Goal: Transaction & Acquisition: Book appointment/travel/reservation

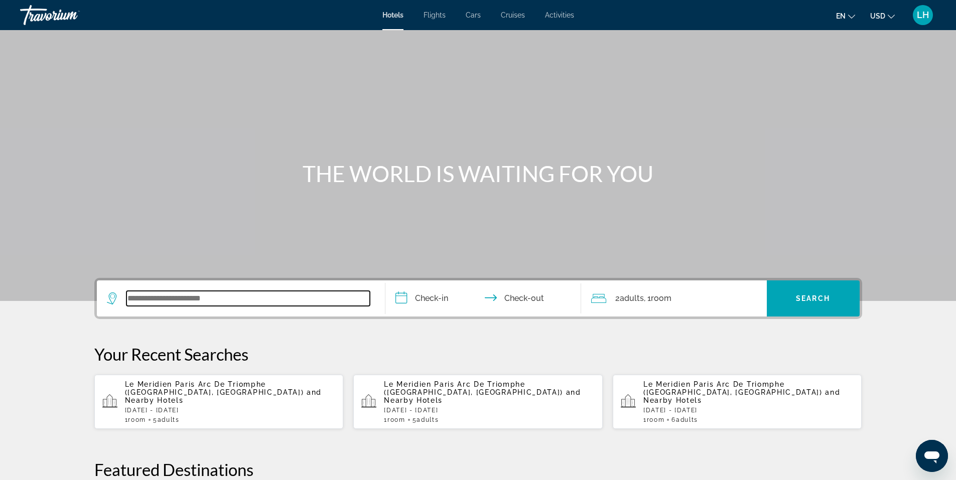
click at [222, 300] on input "Search widget" at bounding box center [247, 298] width 243 height 15
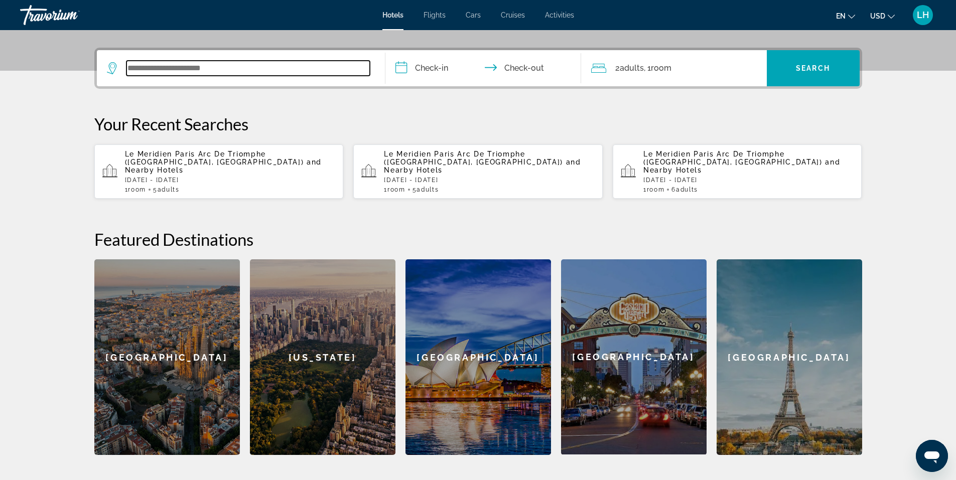
scroll to position [245, 0]
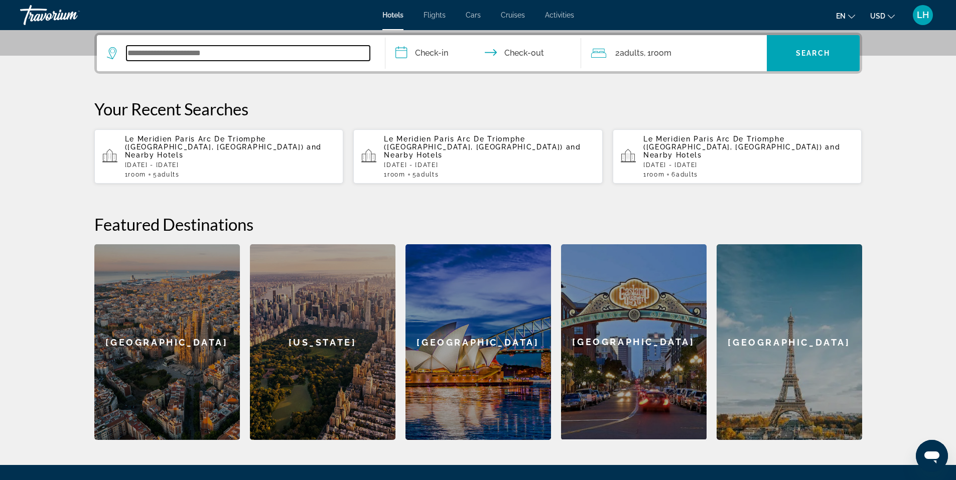
paste input "**********"
type input "**********"
click at [440, 52] on input "**********" at bounding box center [486, 54] width 200 height 39
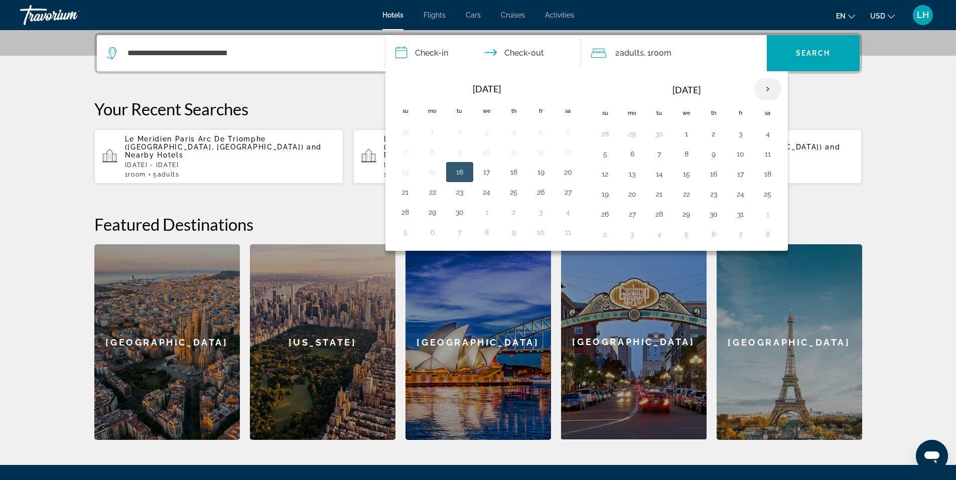
click at [772, 93] on th "Next month" at bounding box center [767, 89] width 27 height 22
click at [742, 219] on button "28" at bounding box center [741, 214] width 16 height 14
click at [602, 234] on button "30" at bounding box center [605, 234] width 16 height 14
type input "**********"
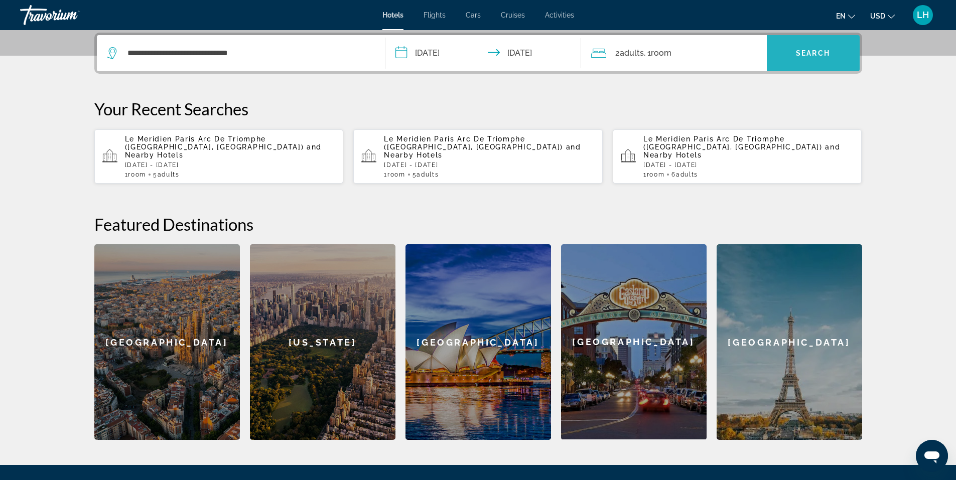
click at [814, 48] on span "Search widget" at bounding box center [813, 53] width 93 height 24
click at [804, 52] on span "Search" at bounding box center [813, 53] width 34 height 8
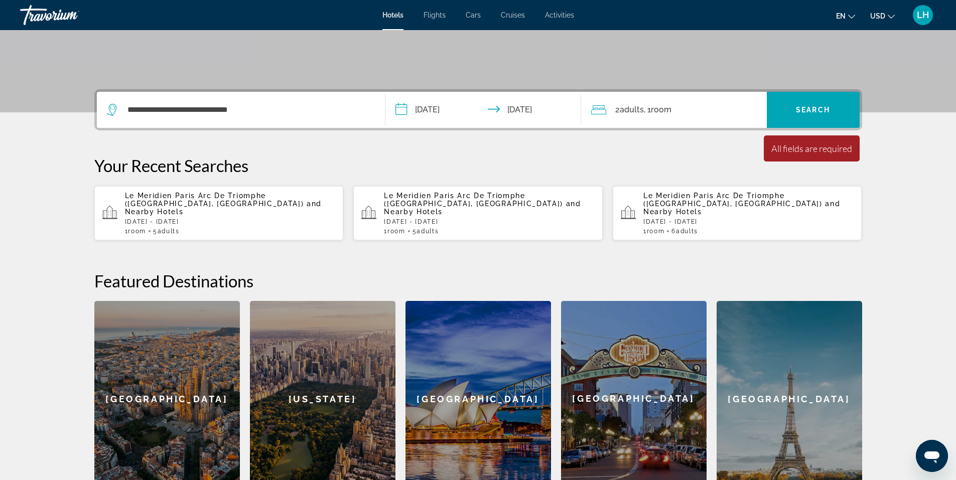
scroll to position [145, 0]
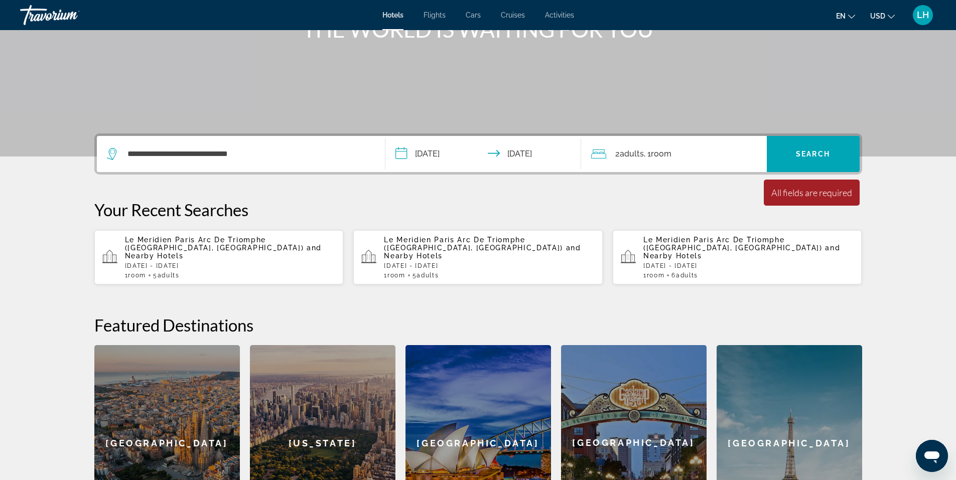
click at [237, 242] on span "Le Meridien Paris Arc De Triomphe ([GEOGRAPHIC_DATA], [GEOGRAPHIC_DATA])" at bounding box center [214, 244] width 179 height 16
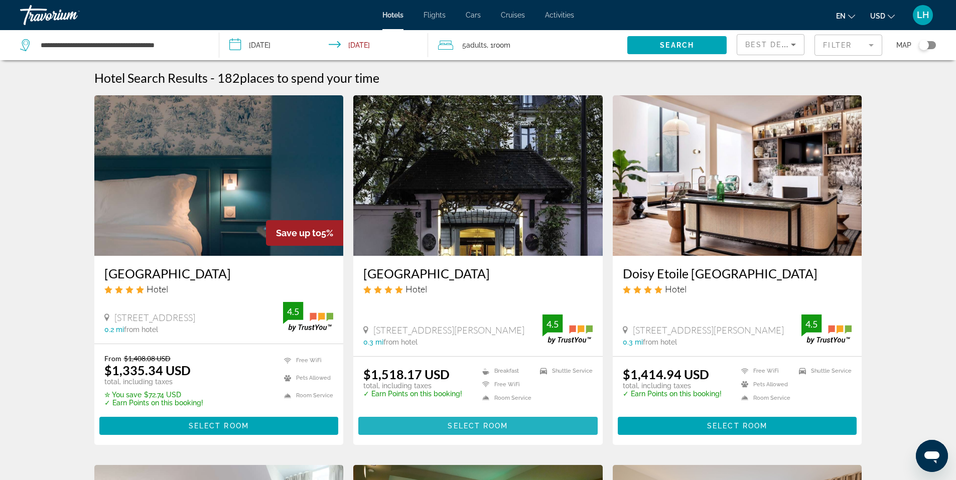
click at [478, 426] on span "Select Room" at bounding box center [478, 426] width 60 height 8
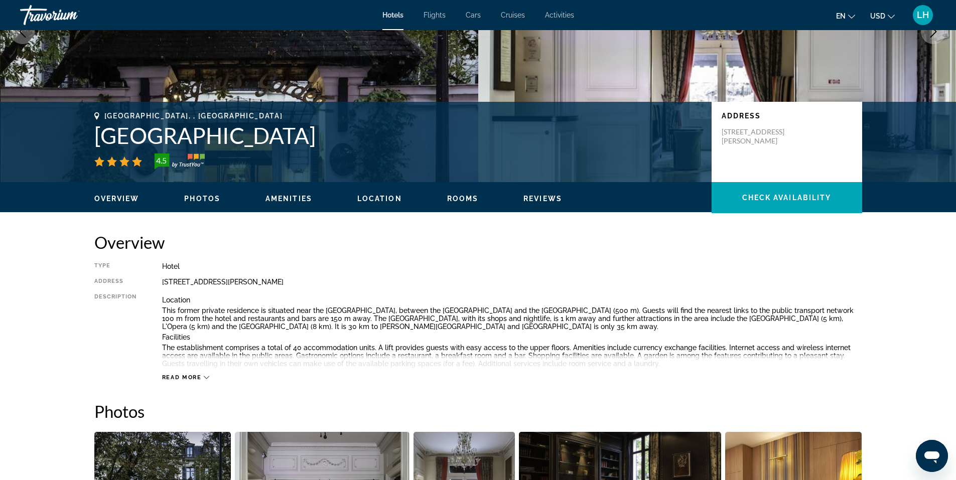
scroll to position [151, 0]
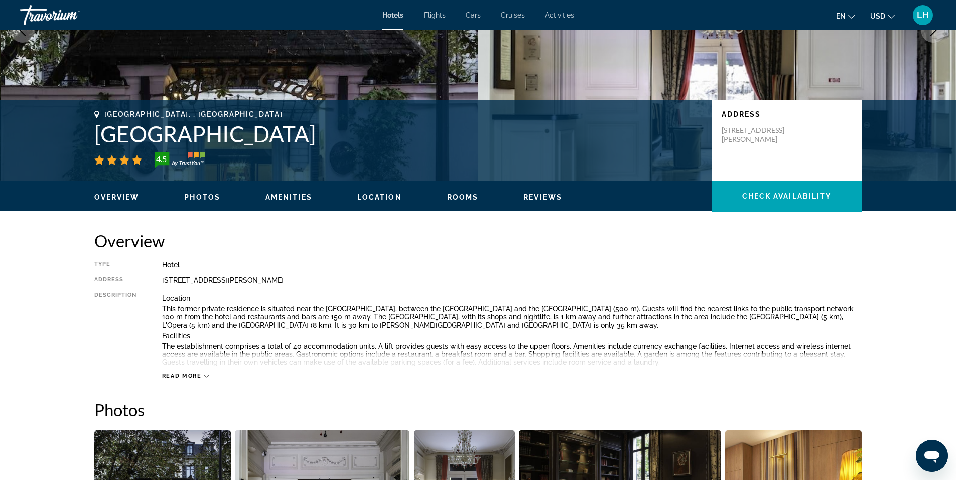
click at [376, 196] on span "Location" at bounding box center [379, 197] width 45 height 8
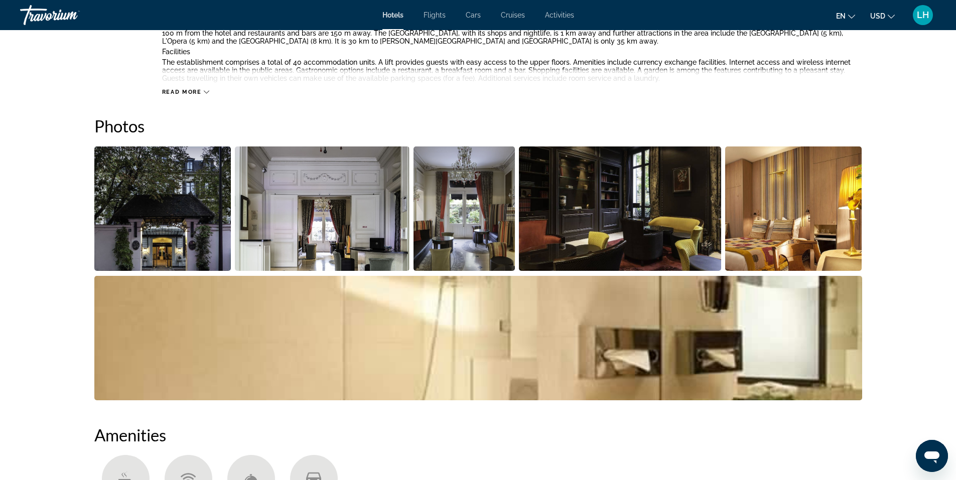
scroll to position [367, 0]
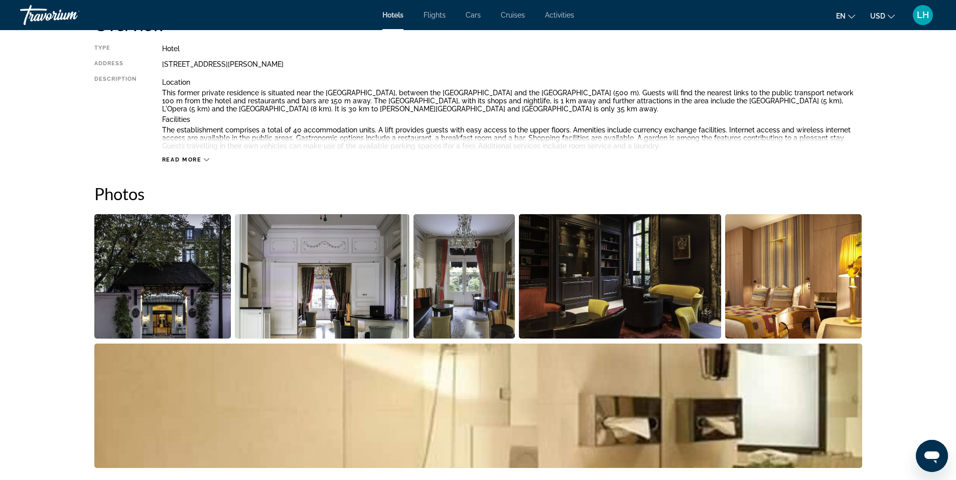
click at [328, 278] on img "Open full-screen image slider" at bounding box center [322, 276] width 175 height 124
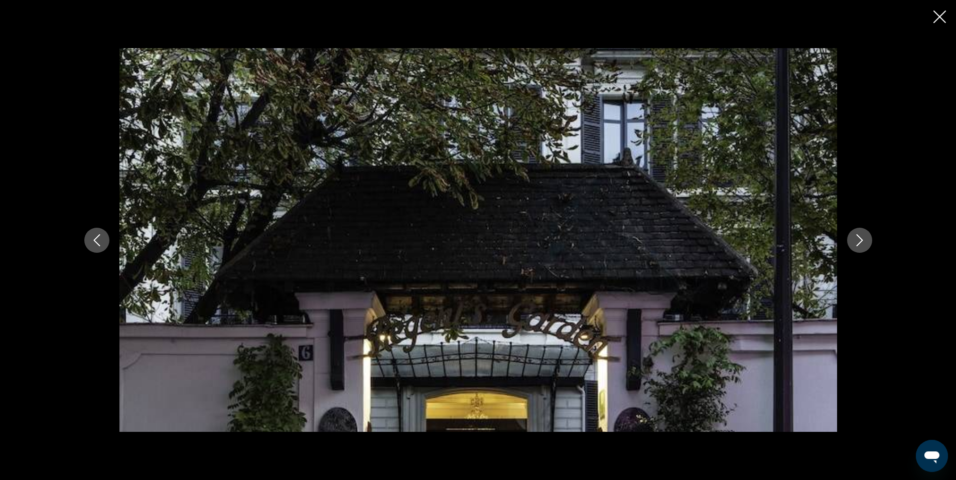
scroll to position [417, 0]
click at [854, 236] on icon "Next image" at bounding box center [860, 240] width 12 height 12
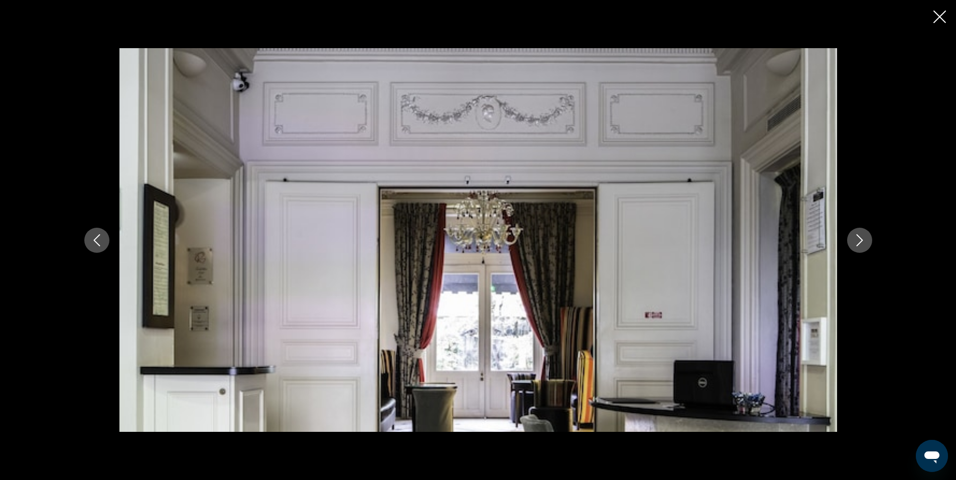
click at [854, 236] on icon "Next image" at bounding box center [860, 240] width 12 height 12
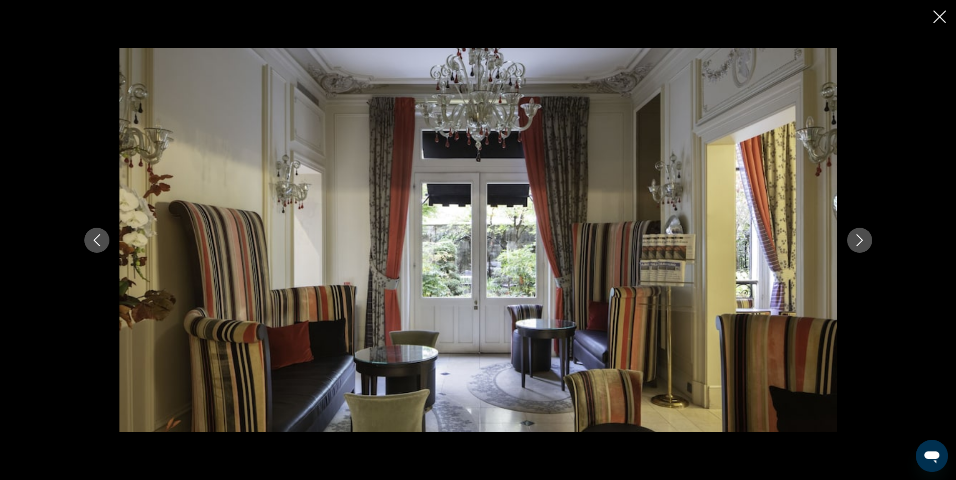
click at [854, 236] on icon "Next image" at bounding box center [860, 240] width 12 height 12
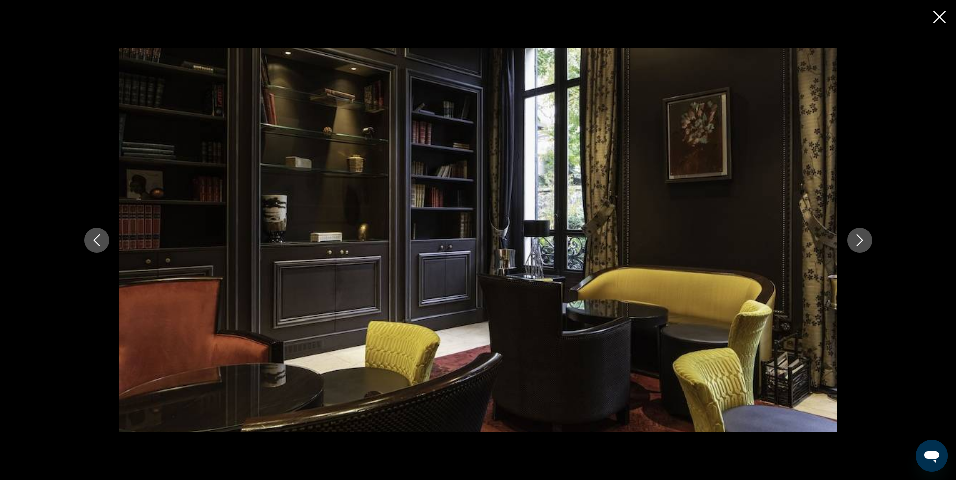
click at [854, 236] on icon "Next image" at bounding box center [860, 240] width 12 height 12
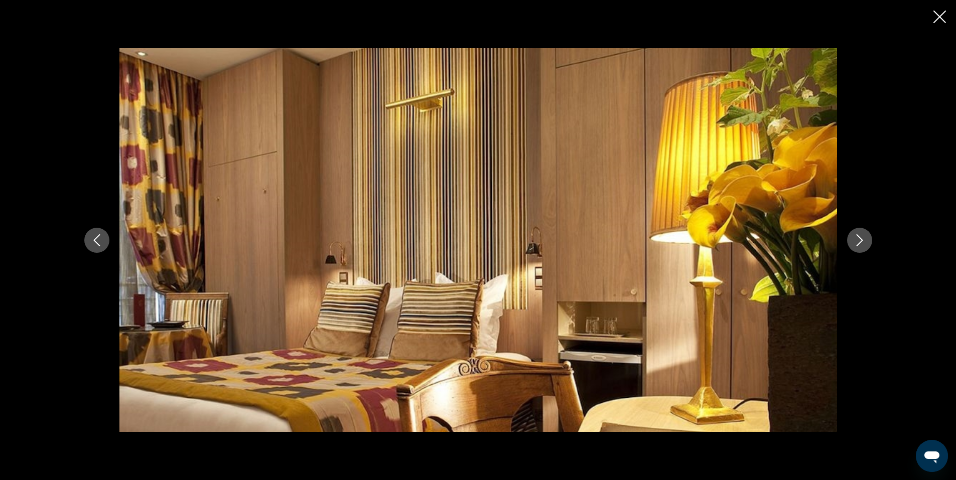
click at [859, 241] on icon "Next image" at bounding box center [860, 240] width 12 height 12
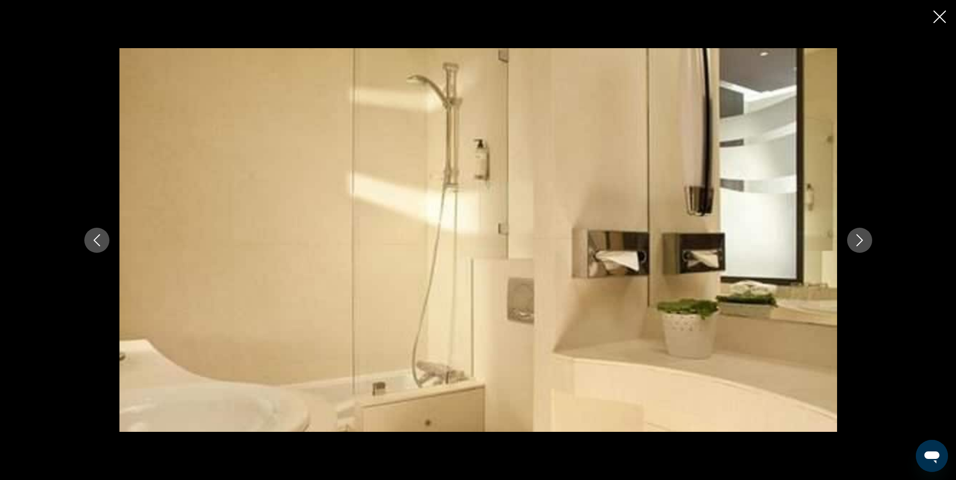
click at [859, 241] on icon "Next image" at bounding box center [860, 240] width 12 height 12
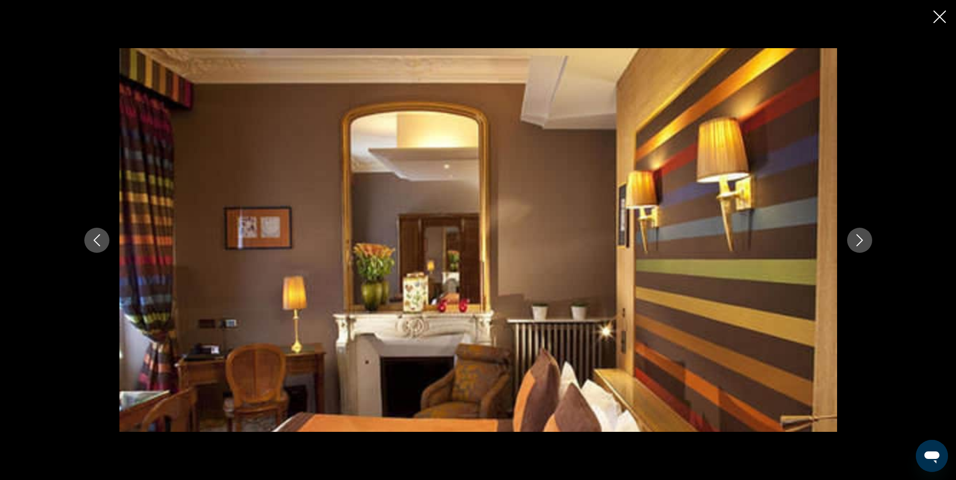
scroll to position [913, 0]
drag, startPoint x: 864, startPoint y: 183, endPoint x: 854, endPoint y: 108, distance: 75.4
click at [855, 106] on div "prev next" at bounding box center [478, 240] width 808 height 385
click at [859, 240] on icon "Next image" at bounding box center [860, 240] width 12 height 12
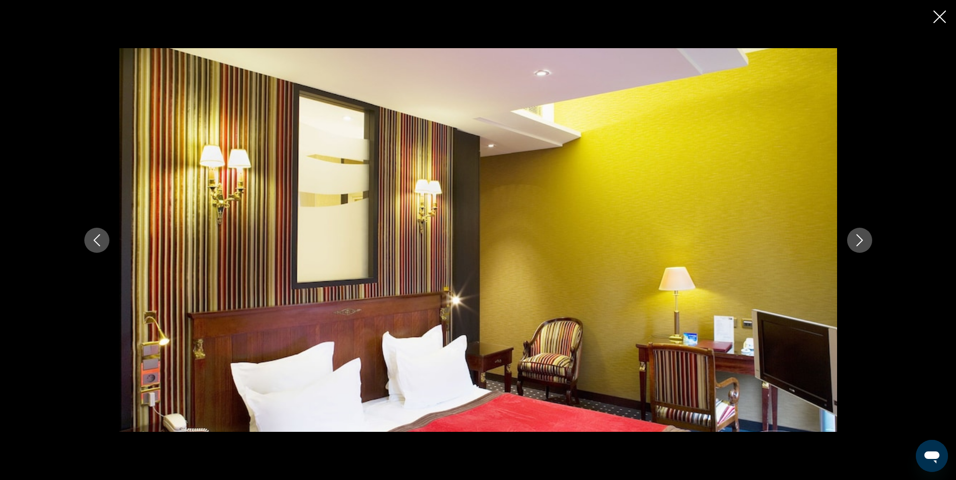
click at [859, 240] on icon "Next image" at bounding box center [860, 240] width 12 height 12
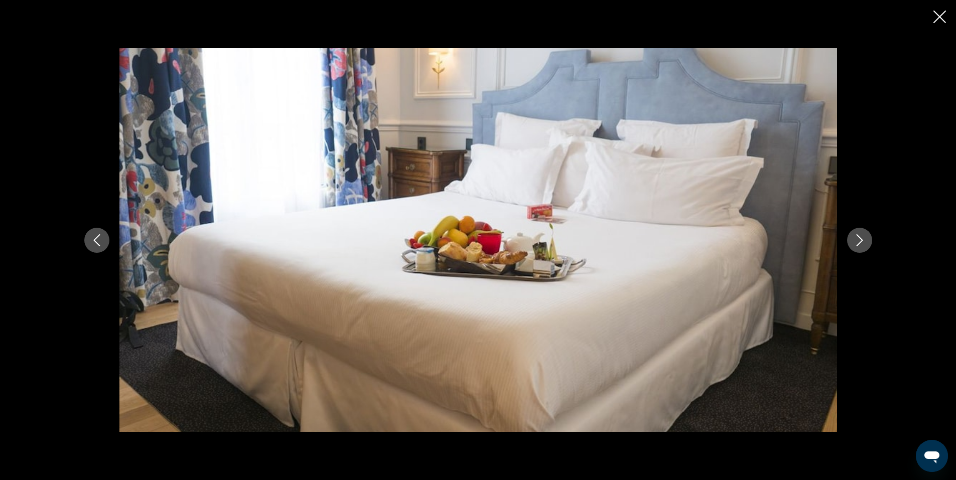
click at [859, 240] on icon "Next image" at bounding box center [860, 240] width 12 height 12
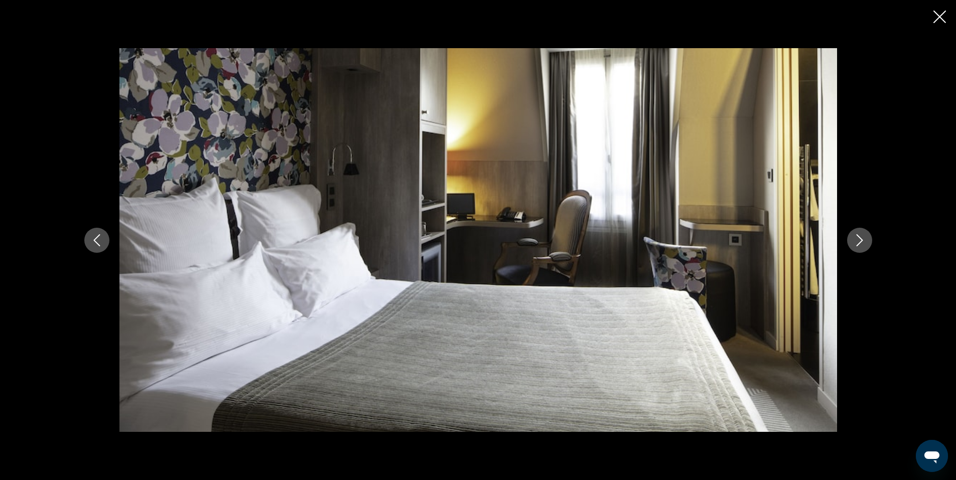
click at [859, 240] on icon "Next image" at bounding box center [860, 240] width 12 height 12
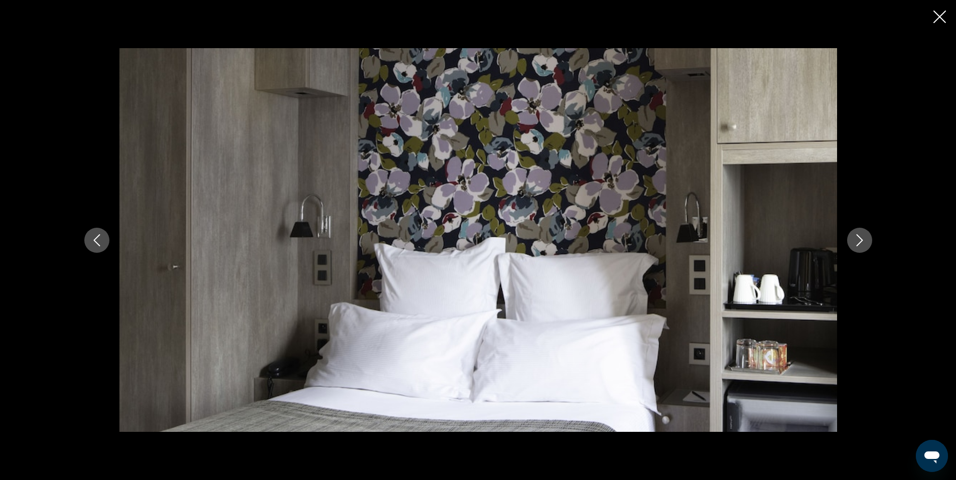
click at [859, 240] on icon "Next image" at bounding box center [860, 240] width 12 height 12
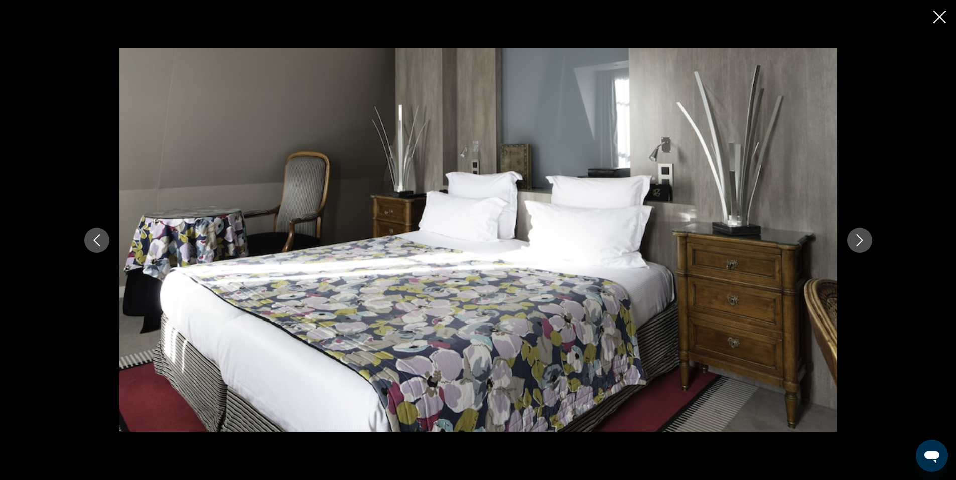
click at [941, 16] on icon "Close slideshow" at bounding box center [940, 17] width 13 height 13
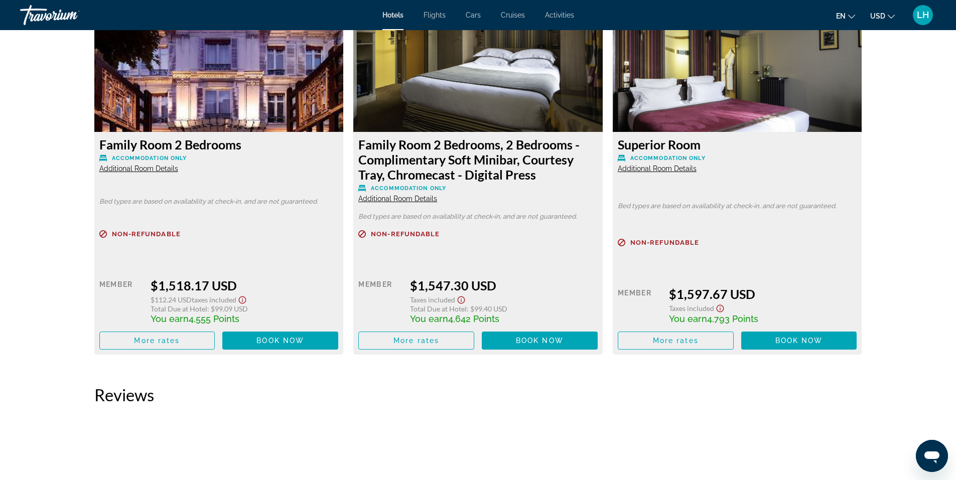
scroll to position [1415, 0]
click at [422, 196] on span "Additional Room Details" at bounding box center [397, 198] width 79 height 8
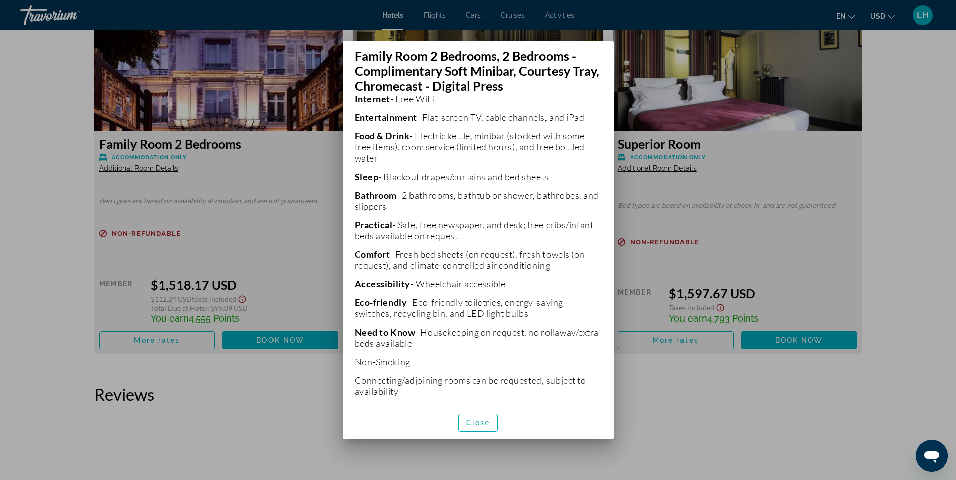
scroll to position [268, 0]
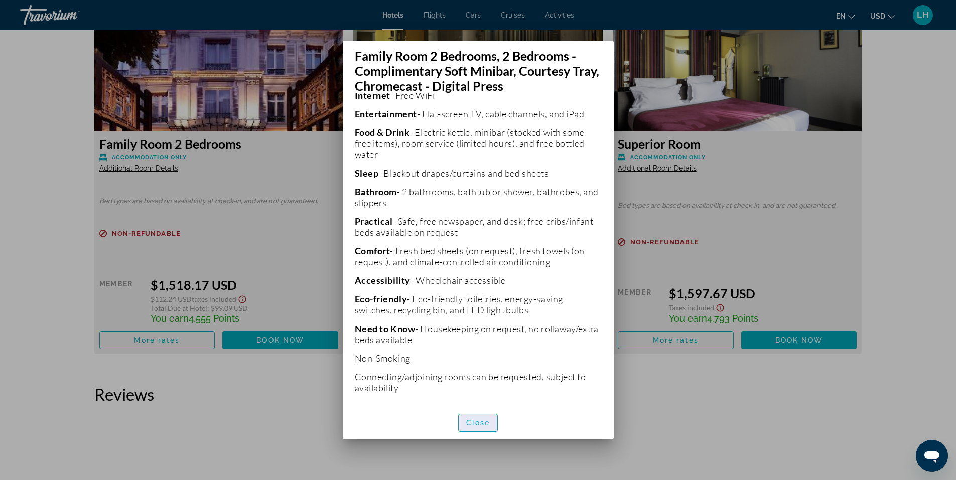
click at [487, 420] on span "Close" at bounding box center [478, 423] width 24 height 8
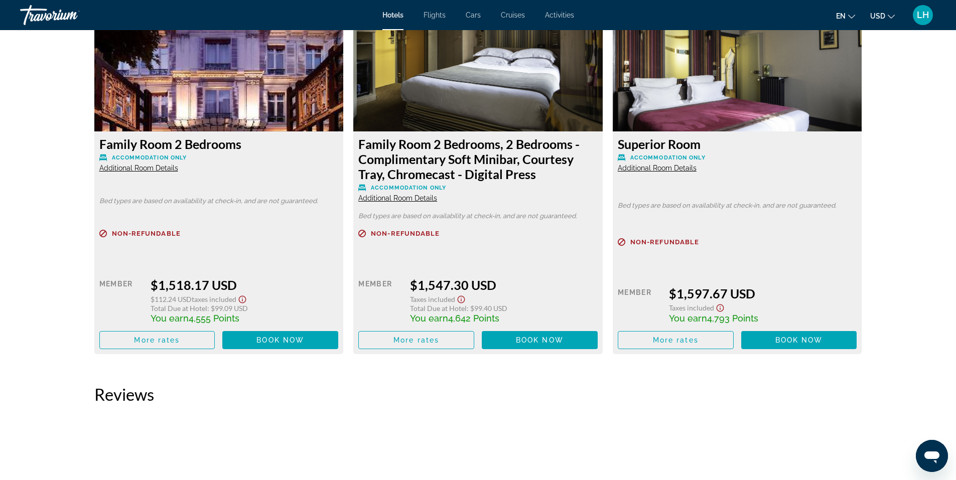
click at [165, 168] on span "Additional Room Details" at bounding box center [138, 168] width 79 height 8
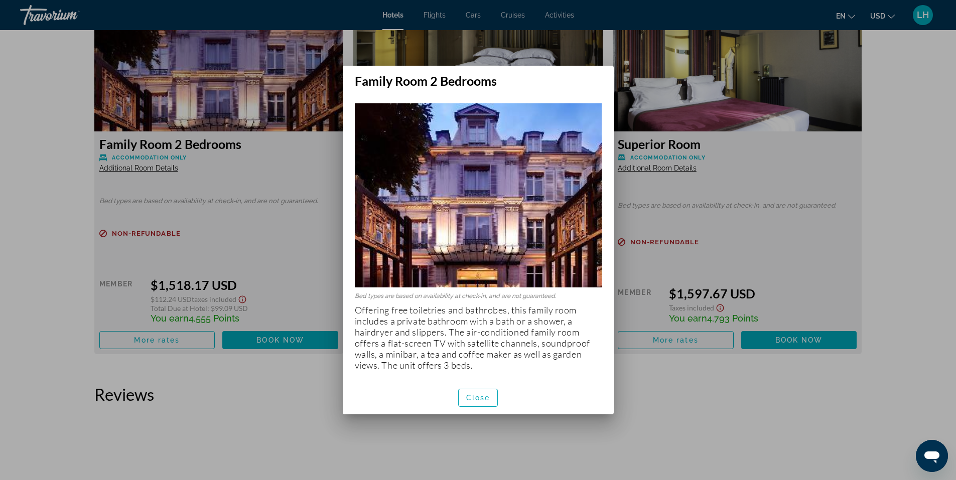
scroll to position [0, 0]
click at [295, 248] on div at bounding box center [478, 240] width 956 height 480
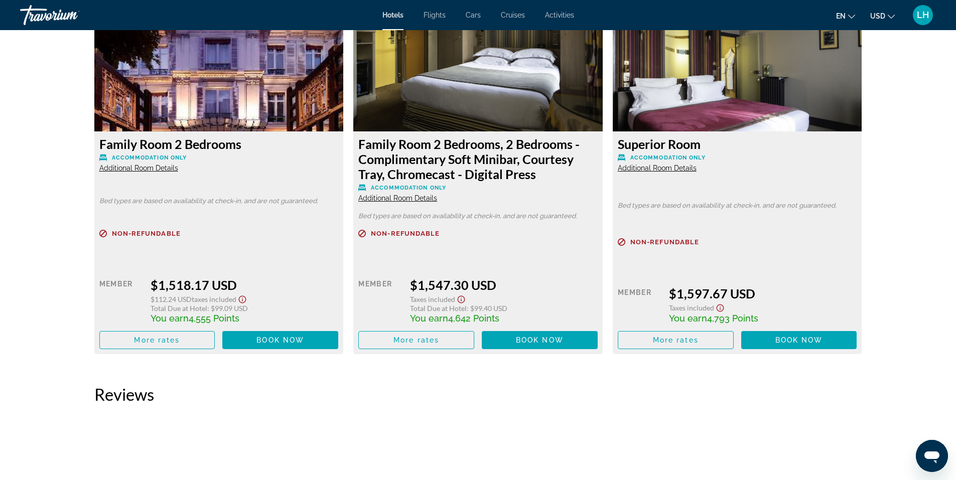
scroll to position [1415, 0]
click at [680, 168] on span "Additional Room Details" at bounding box center [657, 168] width 79 height 8
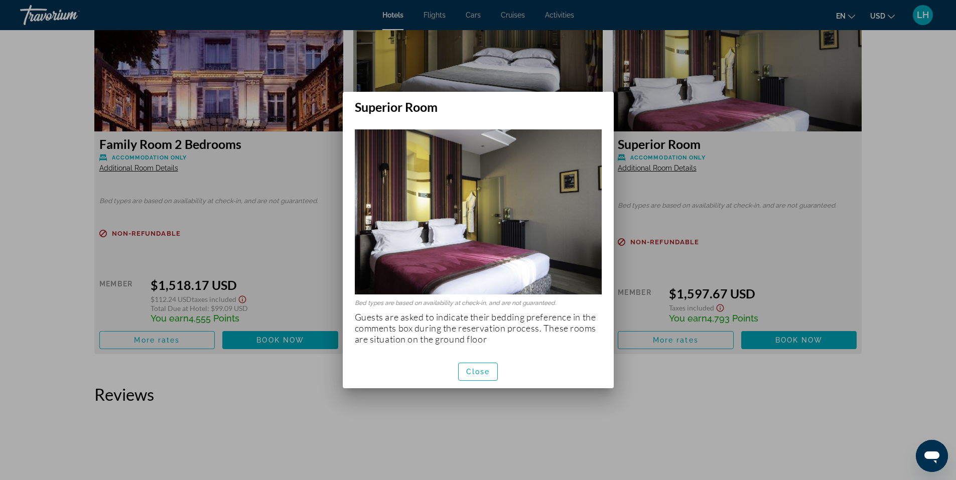
scroll to position [0, 0]
click at [473, 373] on span "Close" at bounding box center [478, 372] width 24 height 8
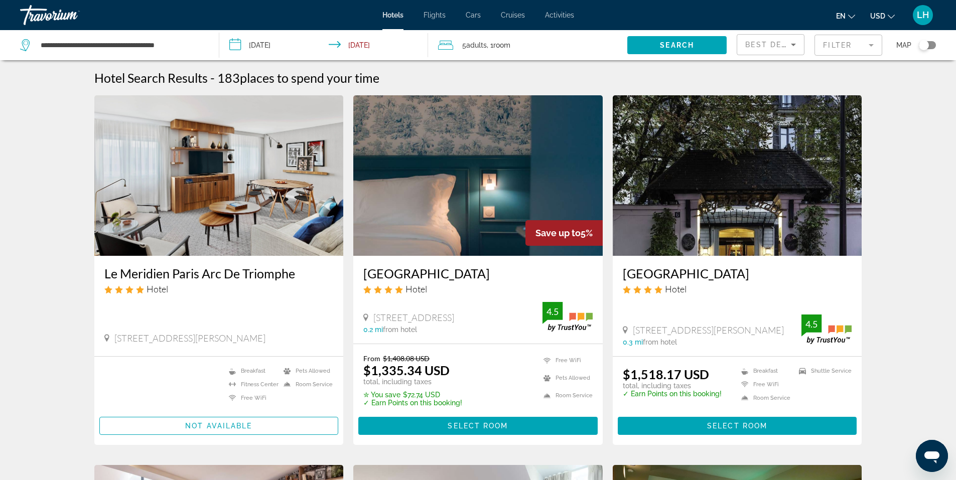
click at [507, 45] on span "Room" at bounding box center [501, 45] width 17 height 8
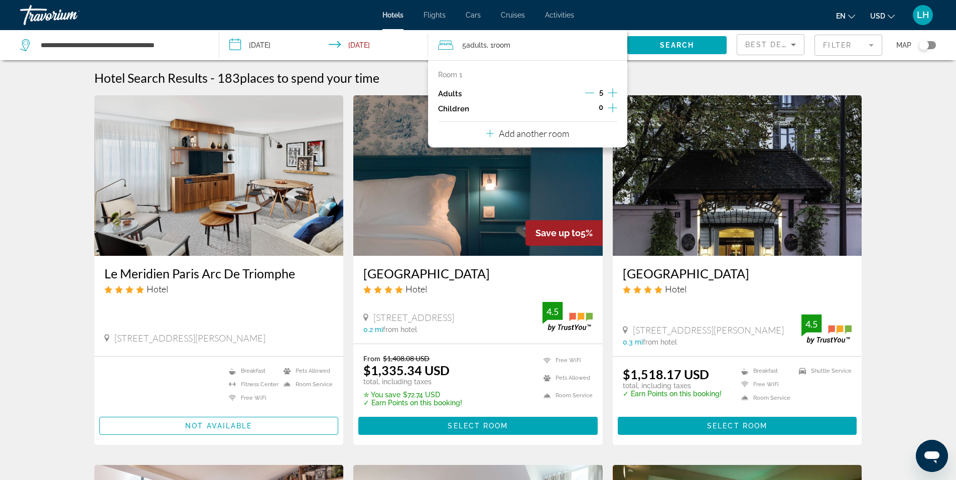
click at [588, 94] on icon "Decrement adults" at bounding box center [589, 92] width 9 height 9
click at [676, 44] on span "Search" at bounding box center [677, 45] width 34 height 8
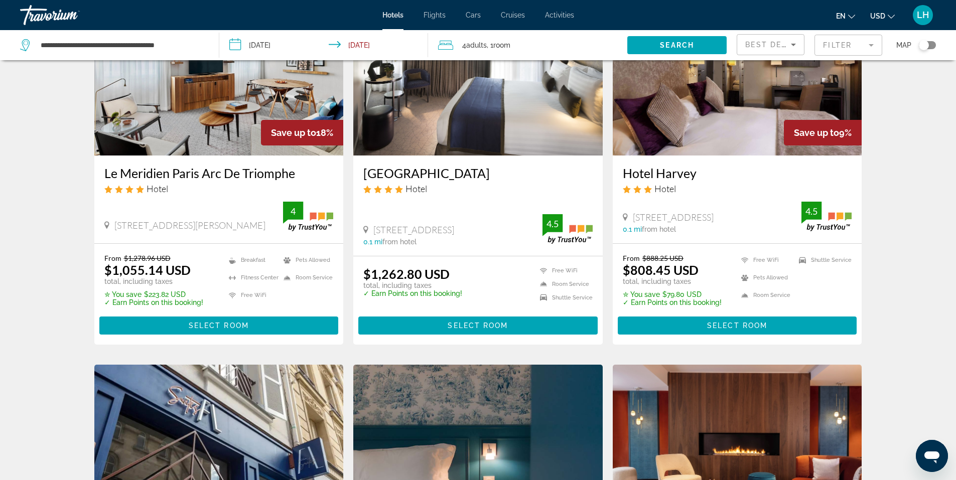
scroll to position [50, 0]
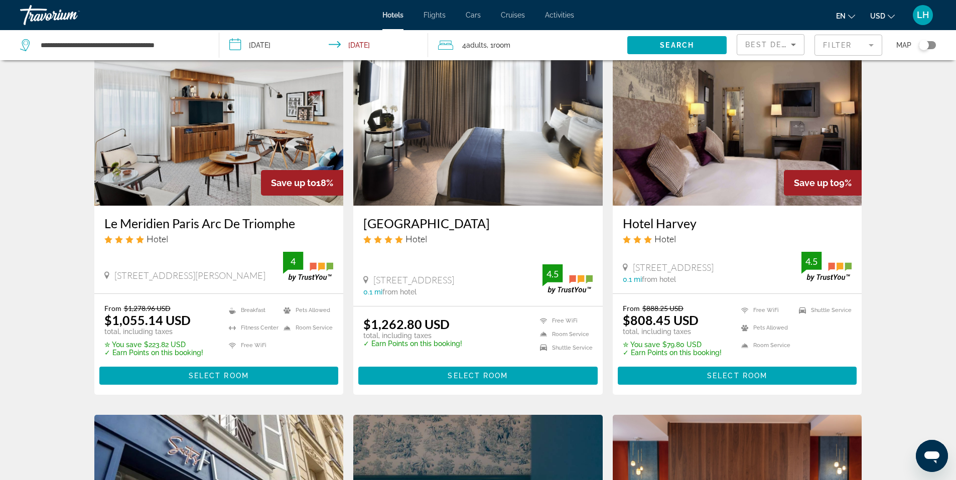
click at [218, 163] on img "Main content" at bounding box center [218, 125] width 249 height 161
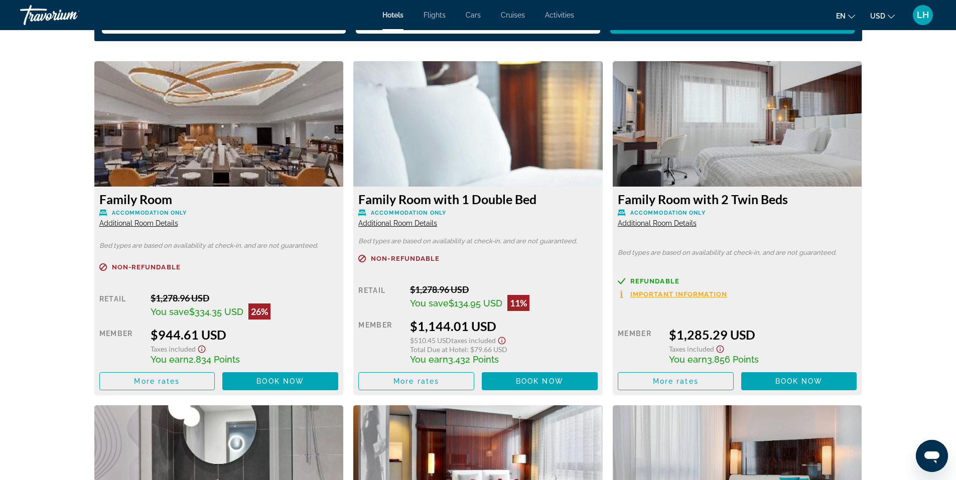
scroll to position [1355, 0]
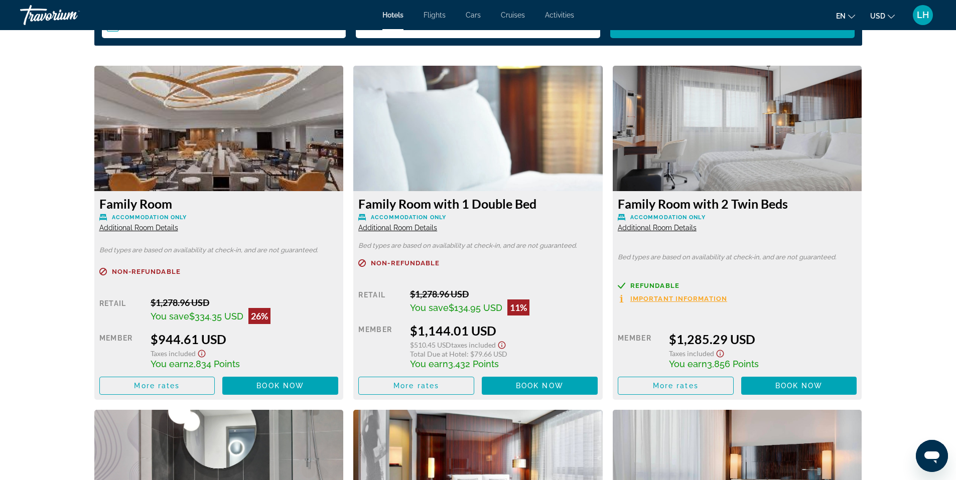
click at [165, 229] on span "Additional Room Details" at bounding box center [138, 228] width 79 height 8
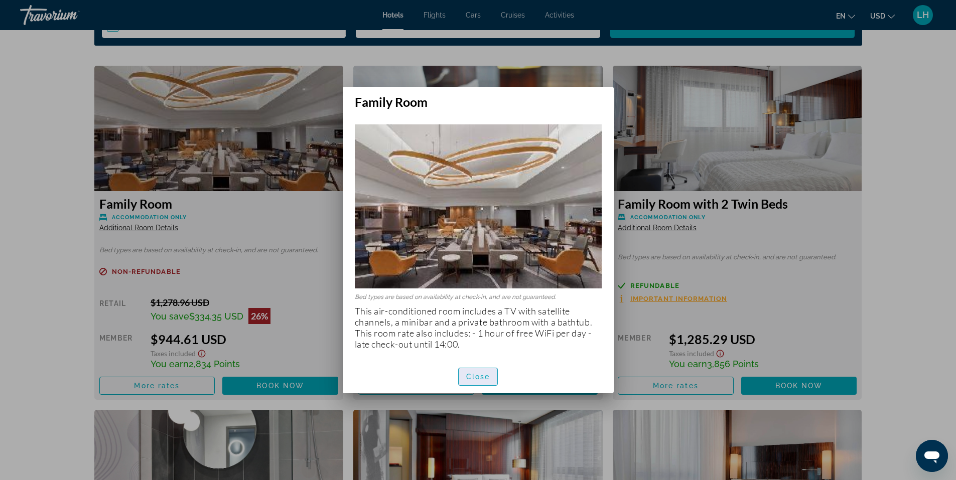
click at [479, 376] on span "Close" at bounding box center [478, 377] width 24 height 8
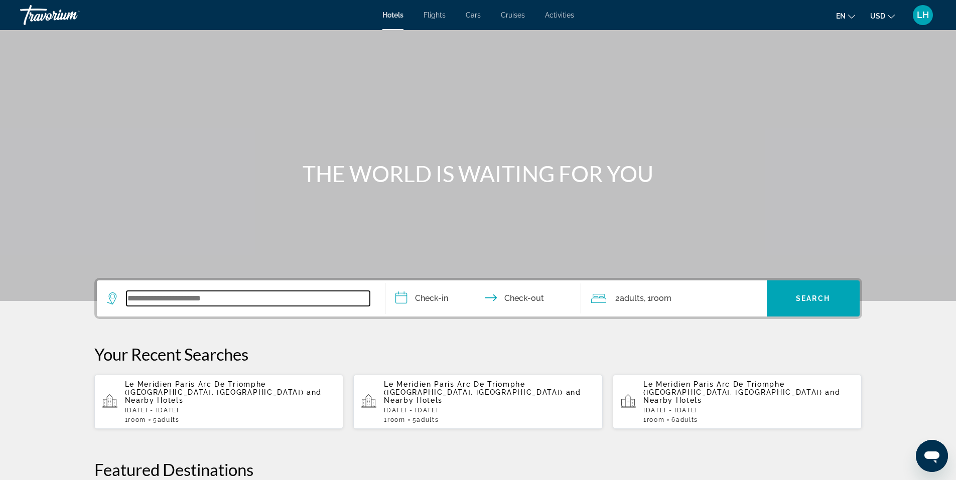
click at [220, 299] on input "Search widget" at bounding box center [247, 298] width 243 height 15
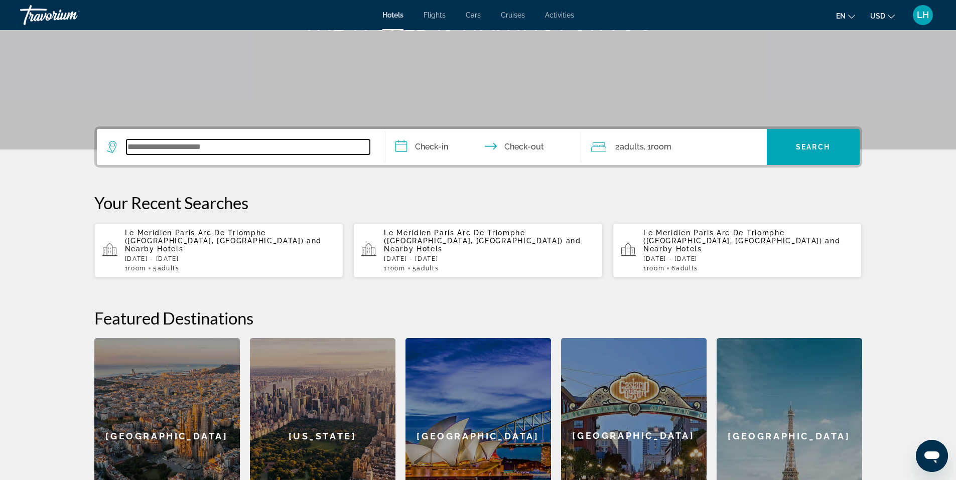
scroll to position [245, 0]
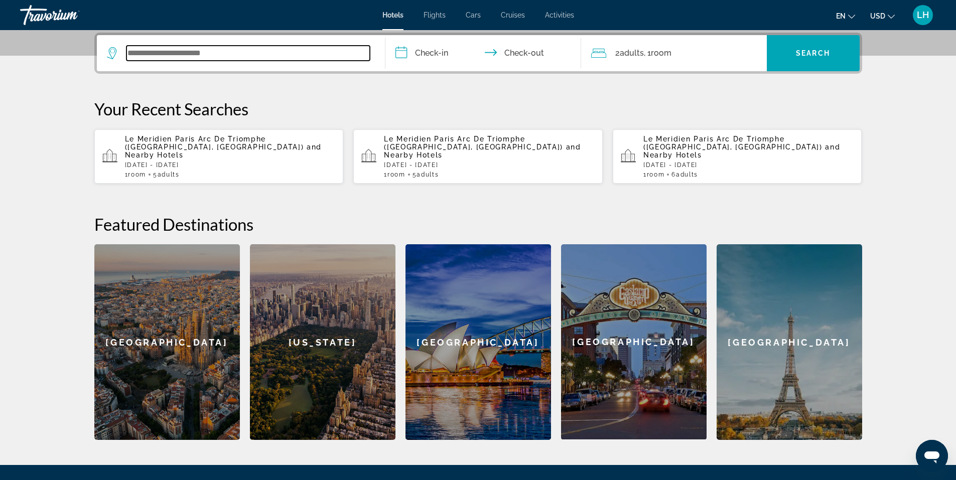
paste input "**********"
type input "**********"
click at [223, 142] on span "Le Meridien Paris Arc De Triomphe ([GEOGRAPHIC_DATA], [GEOGRAPHIC_DATA])" at bounding box center [214, 143] width 179 height 16
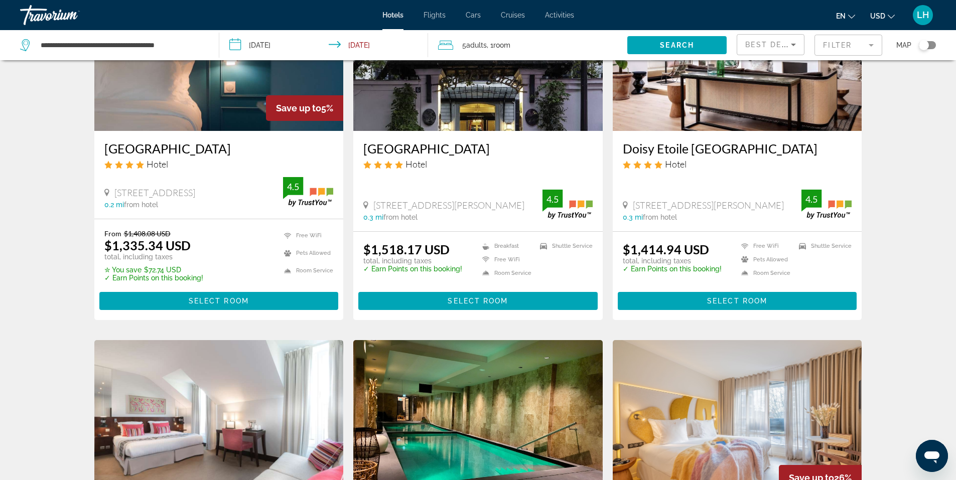
scroll to position [151, 0]
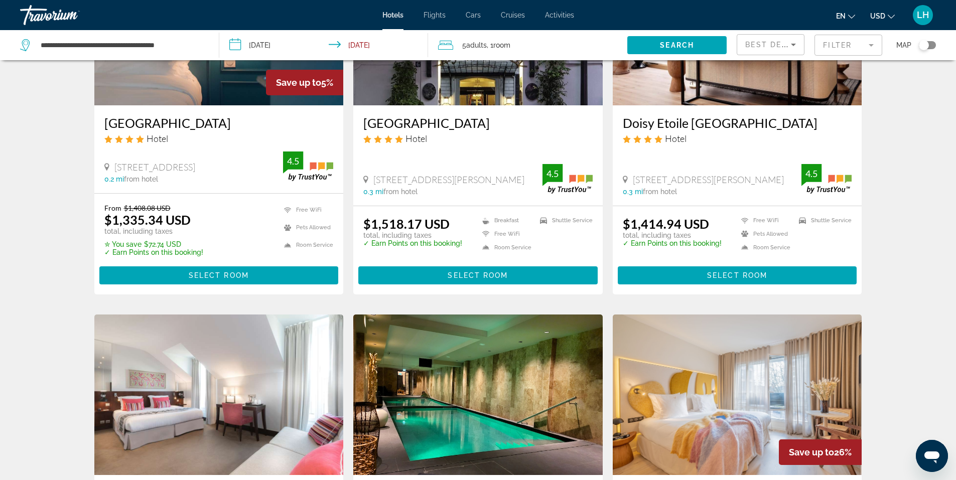
click at [566, 46] on div "5 Adult Adults , 1 Room rooms" at bounding box center [532, 45] width 189 height 14
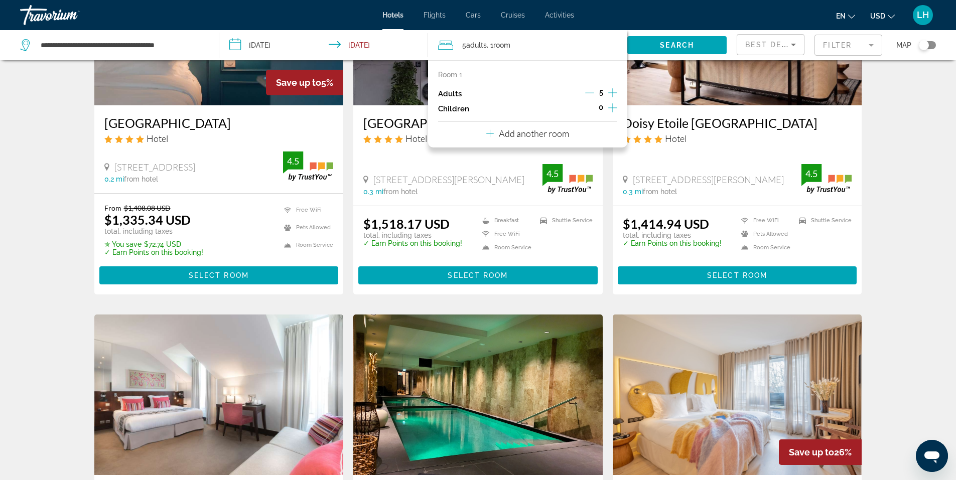
click at [592, 92] on icon "Decrement adults" at bounding box center [589, 92] width 9 height 9
click at [614, 94] on icon "Increment adults" at bounding box center [612, 93] width 9 height 12
click at [592, 91] on icon "Decrement adults" at bounding box center [589, 92] width 9 height 9
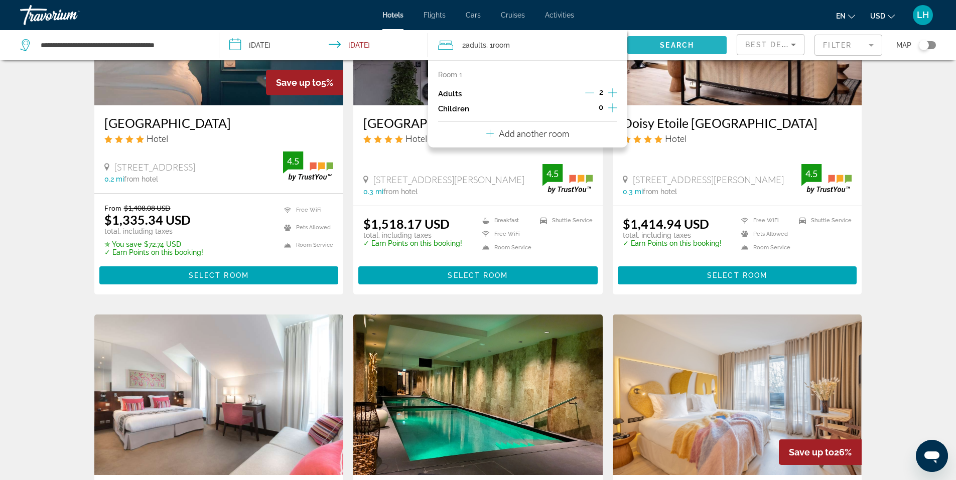
click at [690, 40] on span "Search widget" at bounding box center [676, 45] width 99 height 24
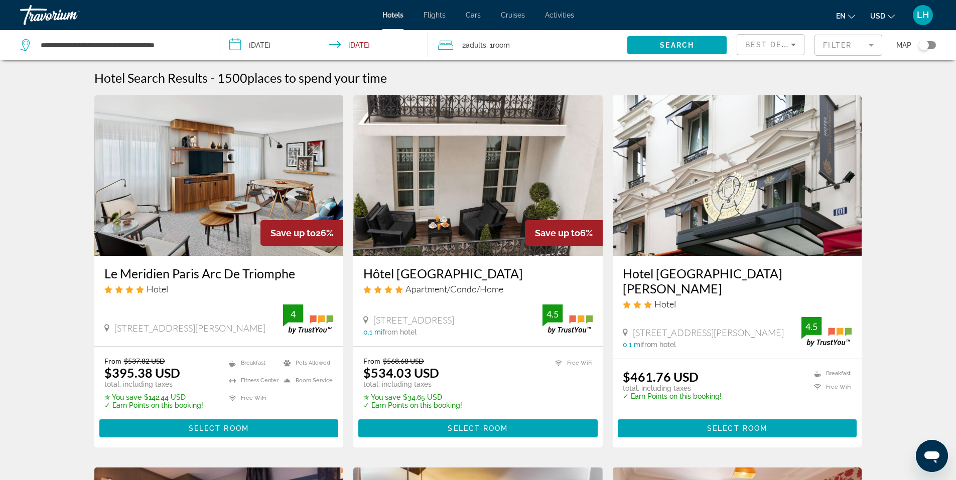
click at [218, 184] on img "Main content" at bounding box center [218, 175] width 249 height 161
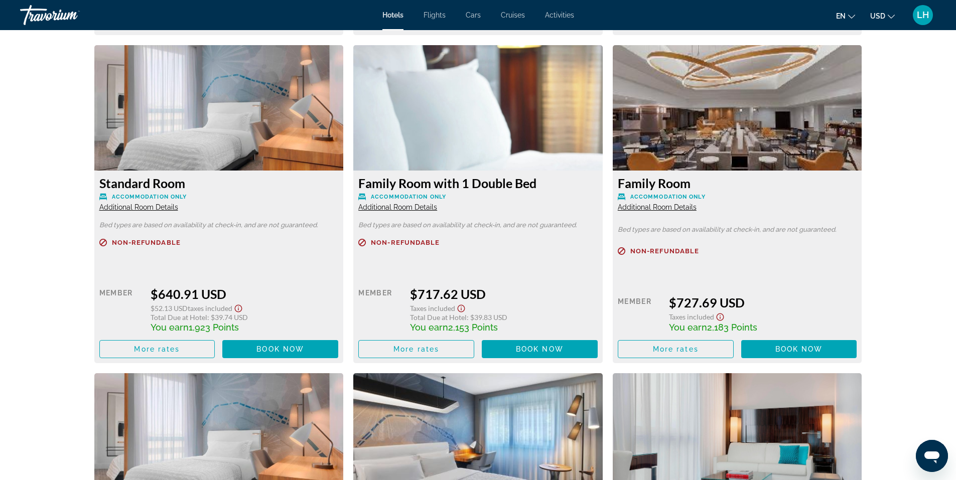
scroll to position [2108, 0]
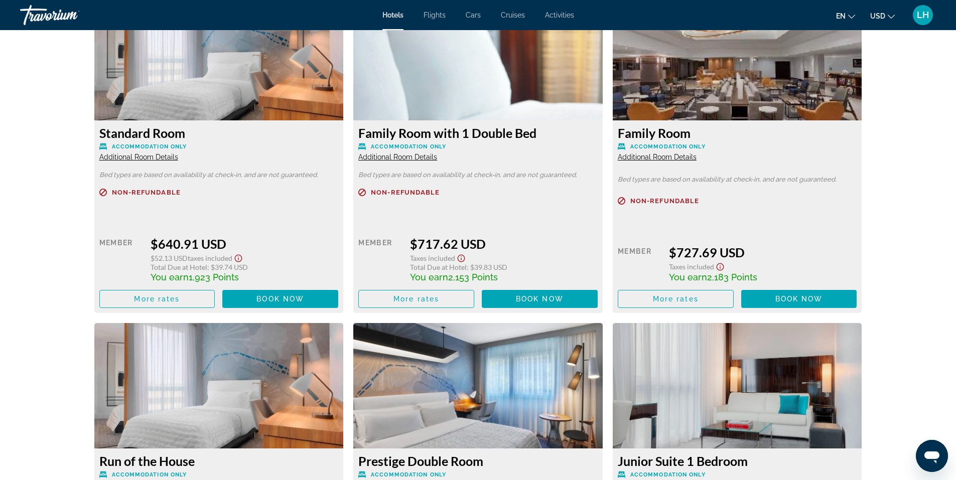
click at [662, 156] on span "Additional Room Details" at bounding box center [657, 157] width 79 height 8
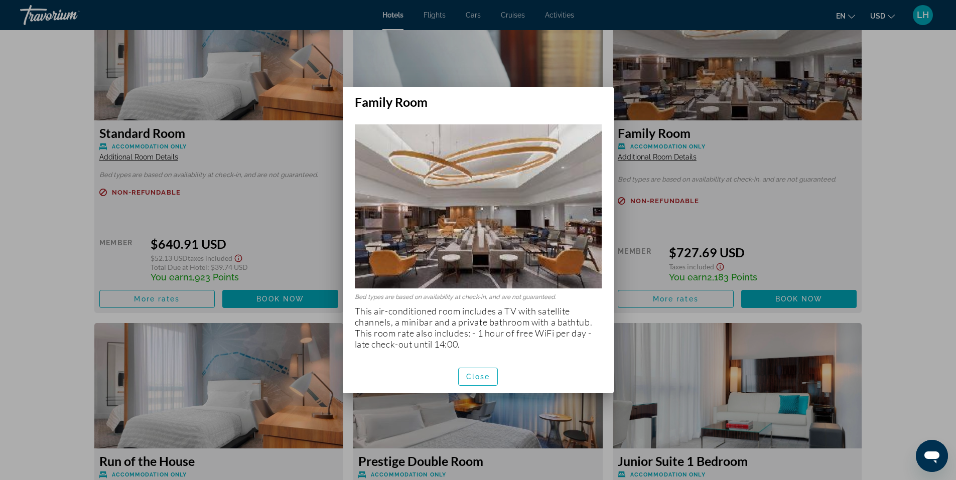
scroll to position [0, 0]
click at [696, 221] on div at bounding box center [478, 240] width 956 height 480
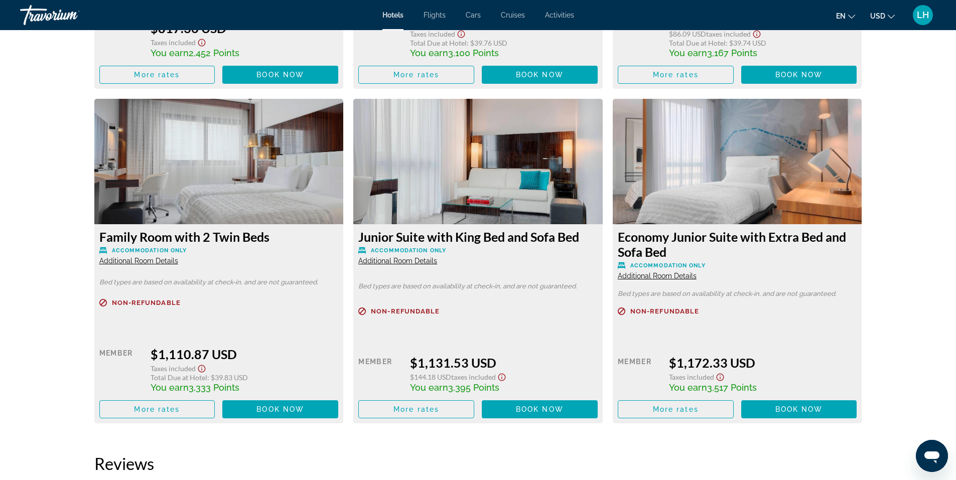
scroll to position [2962, 0]
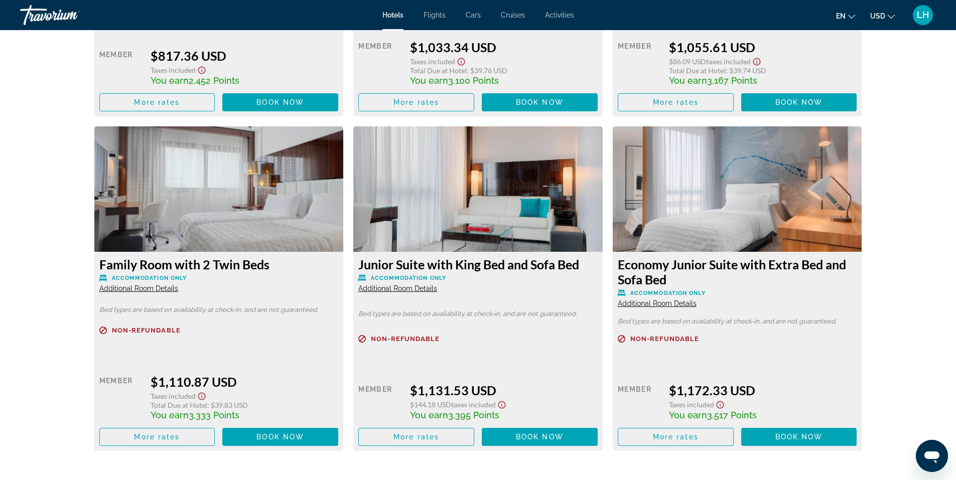
click at [400, 287] on span "Additional Room Details" at bounding box center [397, 289] width 79 height 8
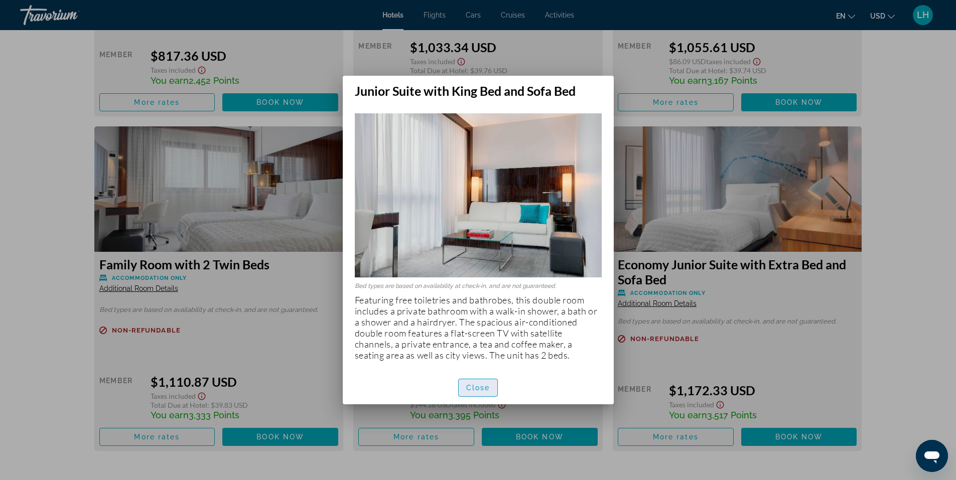
click at [483, 386] on span "Close" at bounding box center [478, 388] width 24 height 8
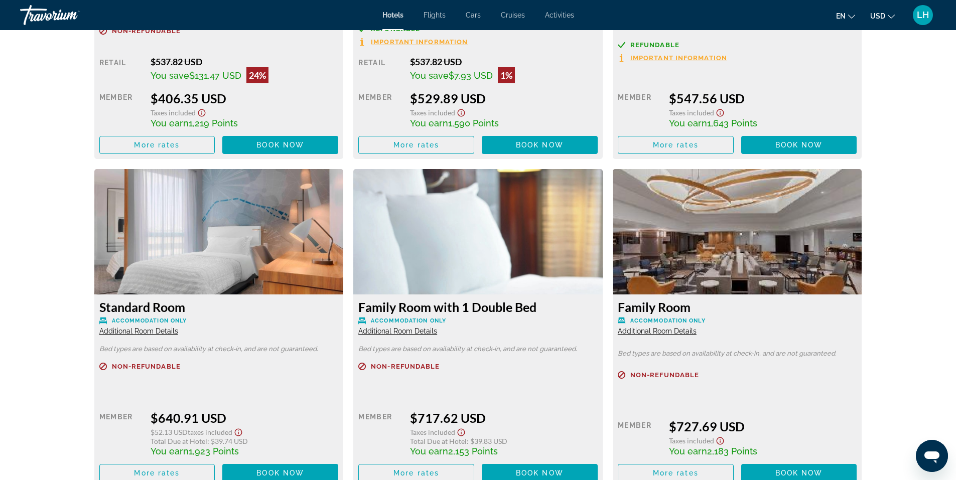
scroll to position [1857, 0]
